Goal: Task Accomplishment & Management: Use online tool/utility

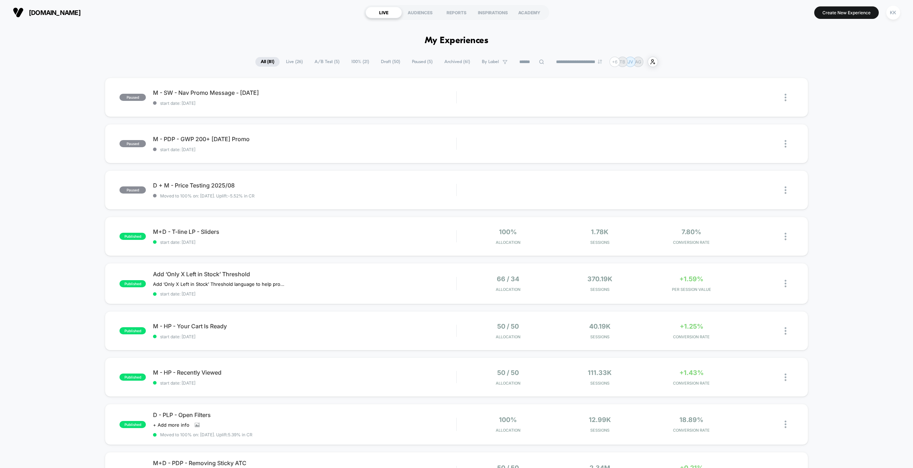
click at [539, 61] on icon at bounding box center [541, 61] width 5 height 5
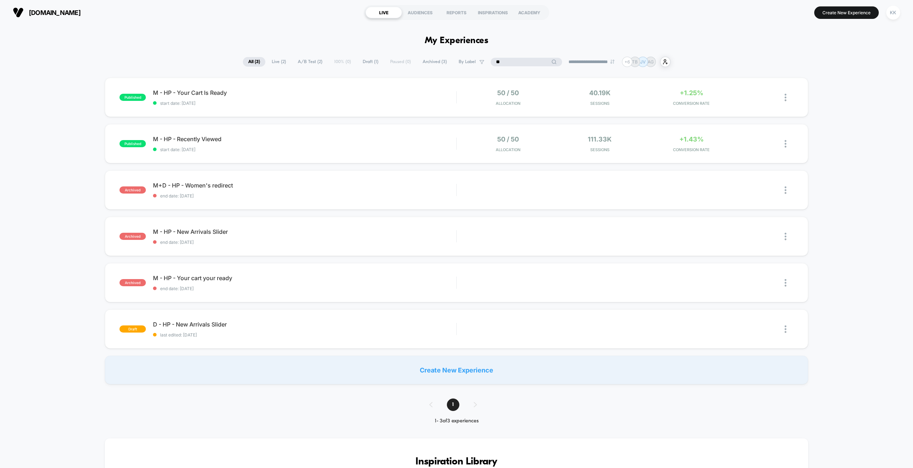
type input "**"
click at [40, 279] on div "published M - HP - Your Cart Is Ready start date: [DATE] 50 / 50 Allocation 40.…" at bounding box center [456, 231] width 913 height 307
click at [302, 143] on div "M - HP - Recently Viewed Click to edit experience details Click to edit experie…" at bounding box center [304, 144] width 303 height 17
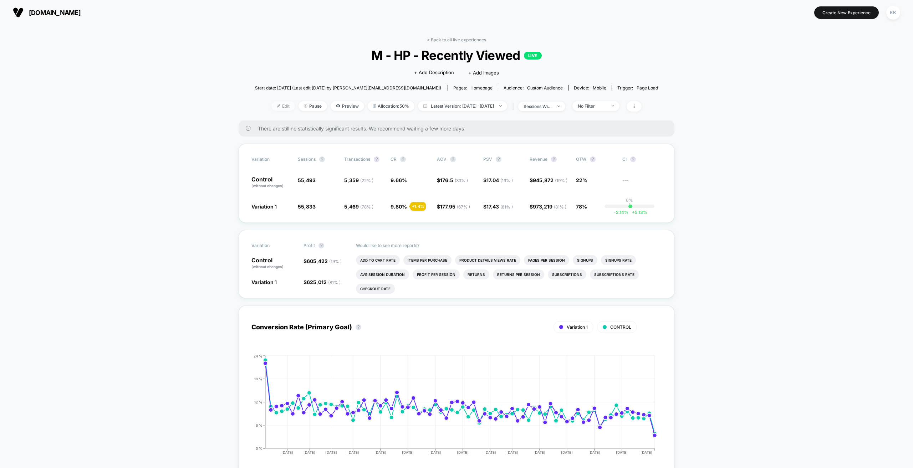
click at [277, 103] on span "Edit" at bounding box center [283, 106] width 24 height 10
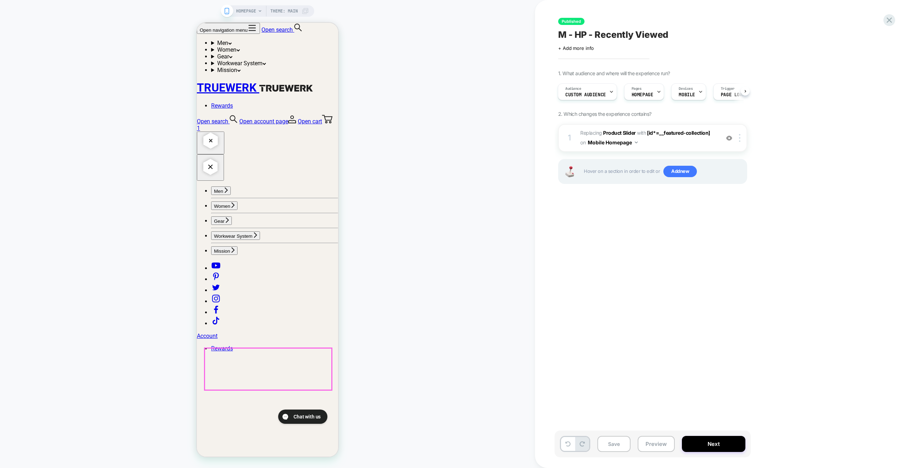
scroll to position [713, 0]
